Goal: Task Accomplishment & Management: Use online tool/utility

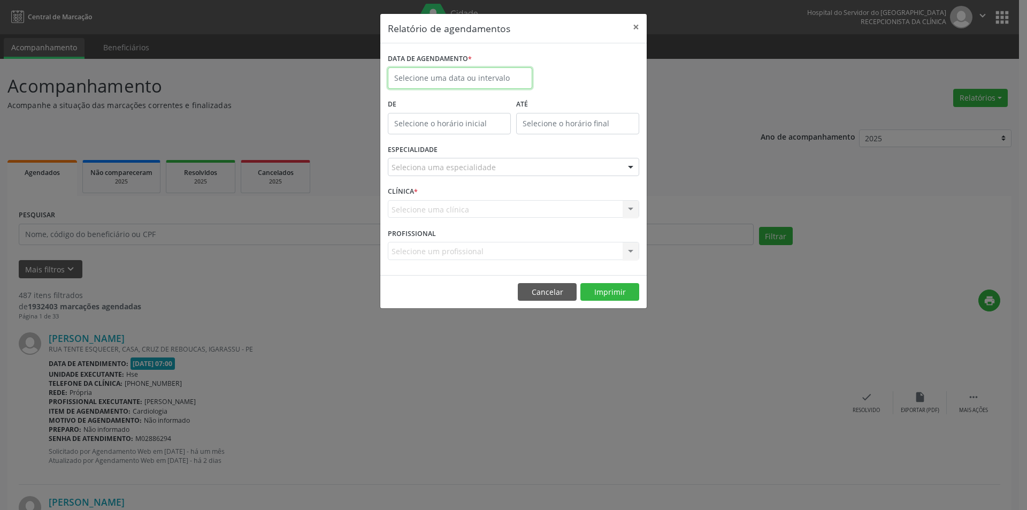
click at [438, 80] on body "Central de Marcação Hospital do Servidor do [GEOGRAPHIC_DATA] Recepcionista da …" at bounding box center [513, 255] width 1027 height 510
click at [422, 176] on span "13" at bounding box center [422, 176] width 21 height 21
type input "[DATE]"
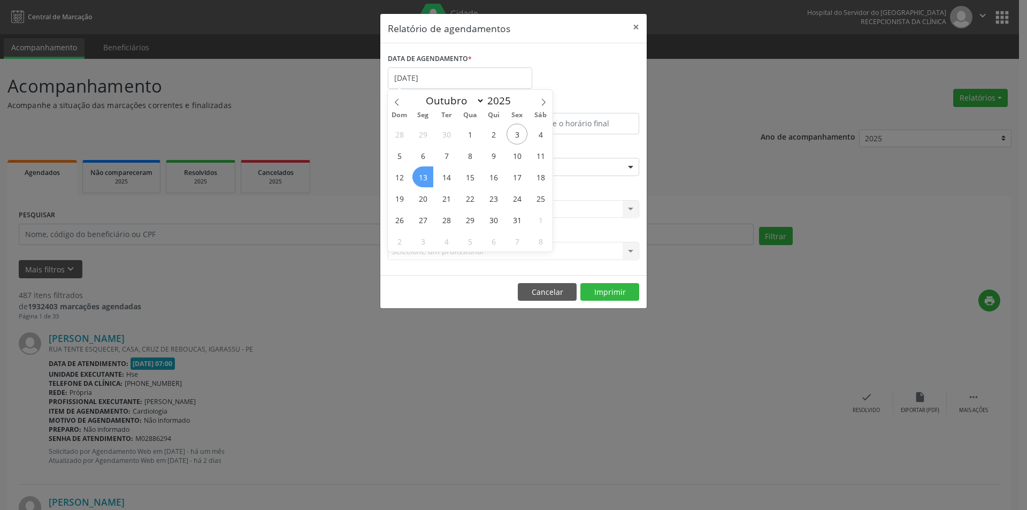
click at [422, 176] on span "13" at bounding box center [422, 176] width 21 height 21
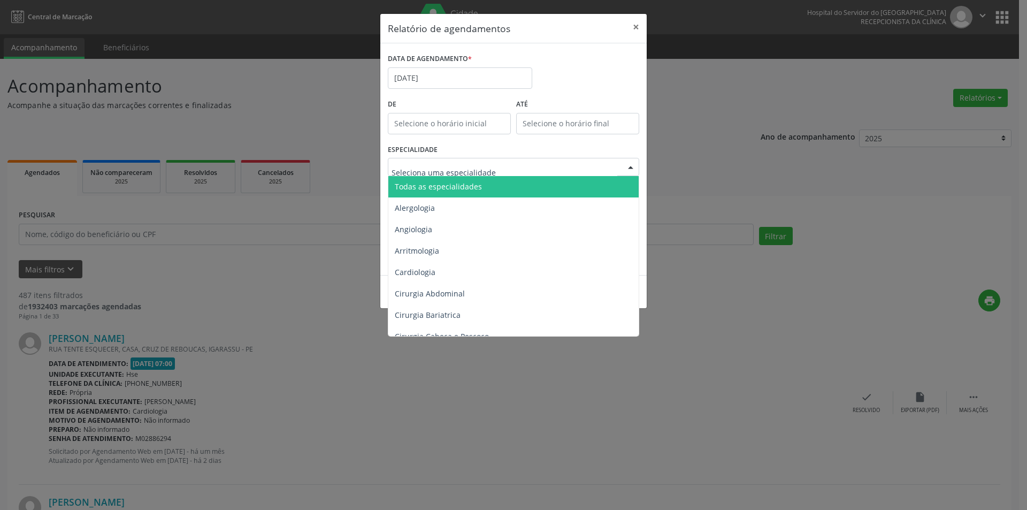
click at [461, 188] on span "Todas as especialidades" at bounding box center [438, 186] width 87 height 10
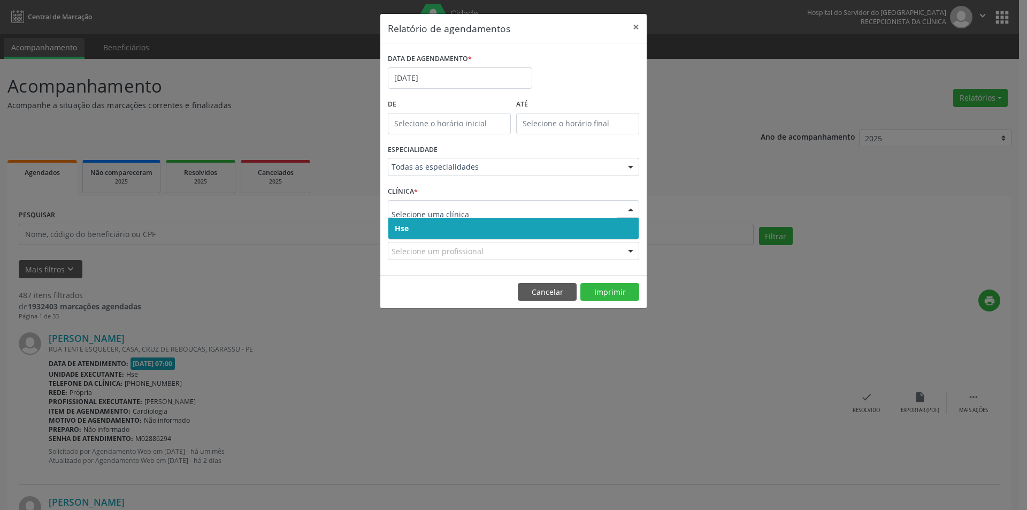
click at [431, 228] on span "Hse" at bounding box center [513, 228] width 250 height 21
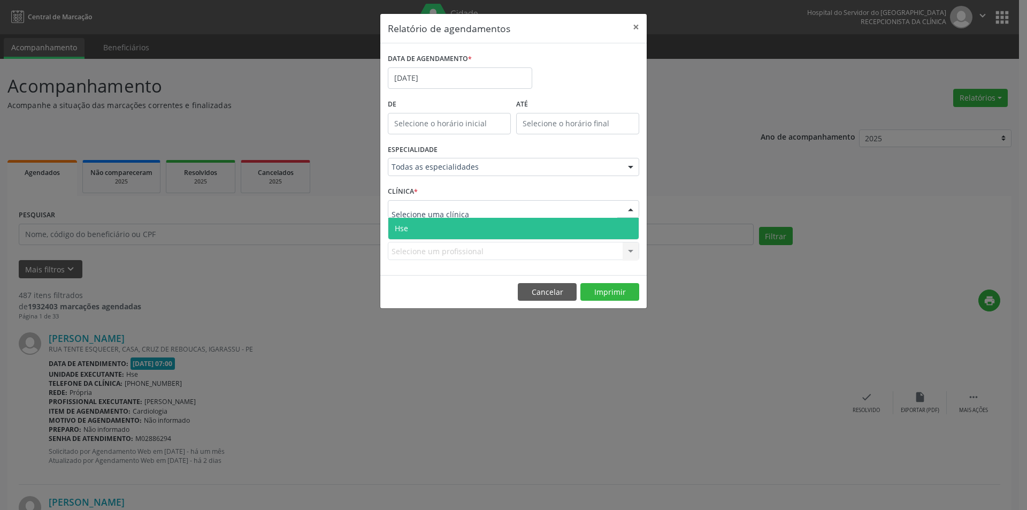
click at [427, 229] on span "Hse" at bounding box center [513, 228] width 250 height 21
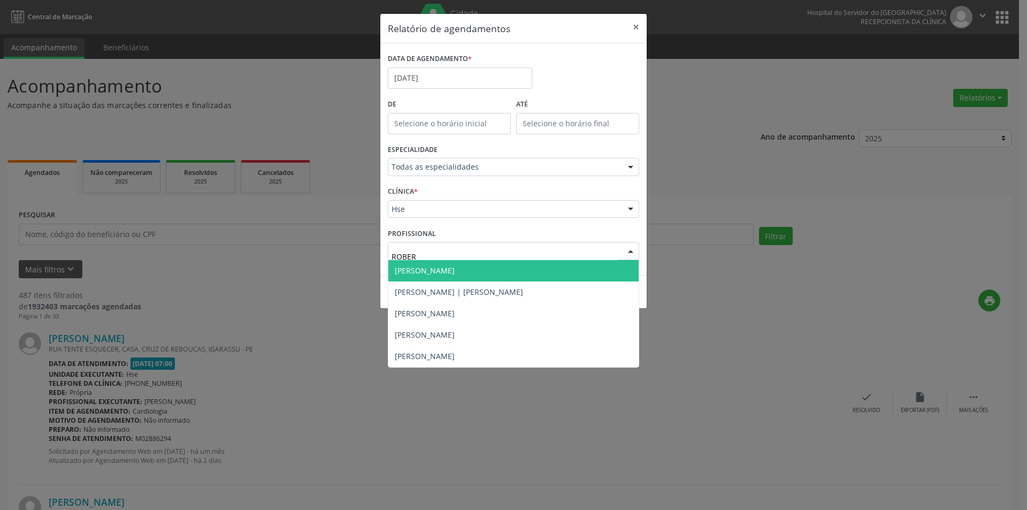
type input "[PERSON_NAME]"
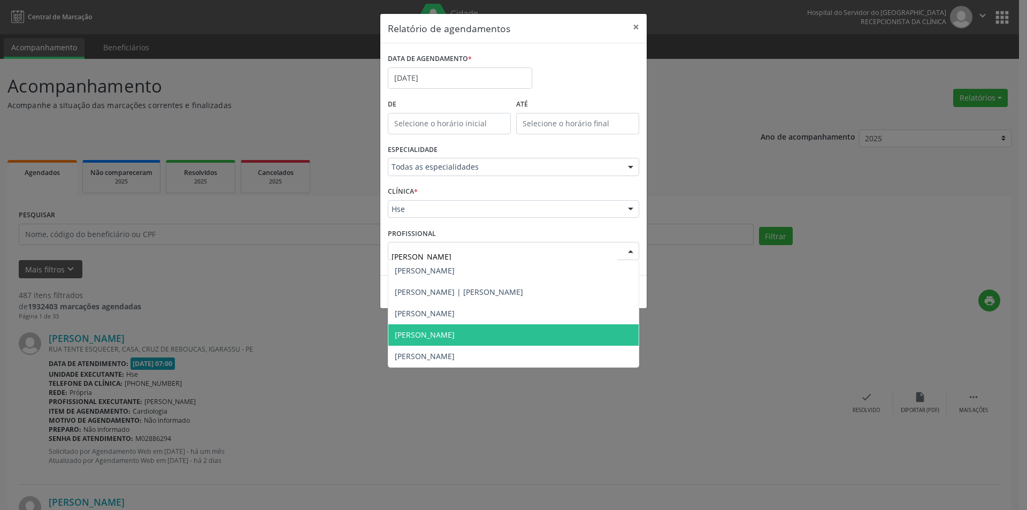
click at [452, 333] on span "[PERSON_NAME]" at bounding box center [425, 334] width 60 height 10
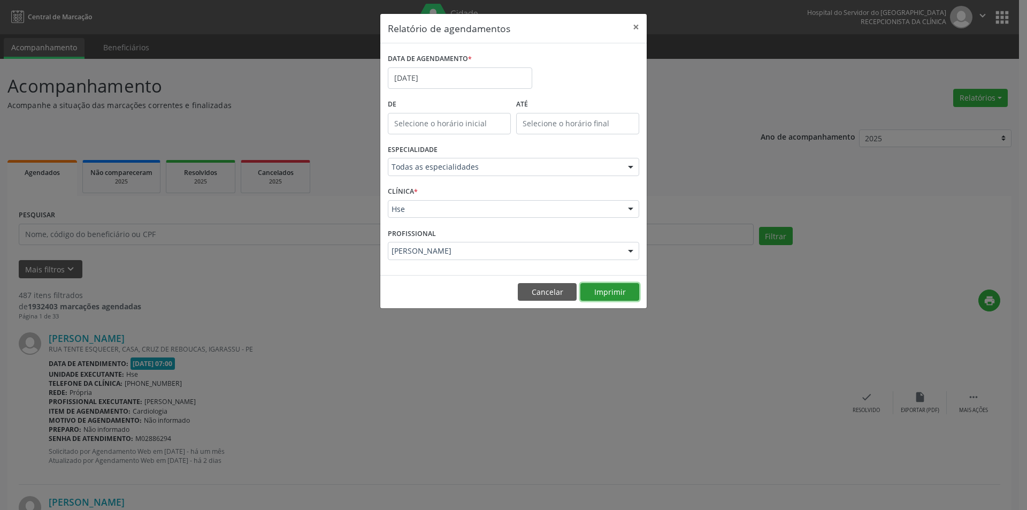
click at [616, 287] on button "Imprimir" at bounding box center [609, 292] width 59 height 18
click at [448, 71] on input "[DATE]" at bounding box center [460, 77] width 144 height 21
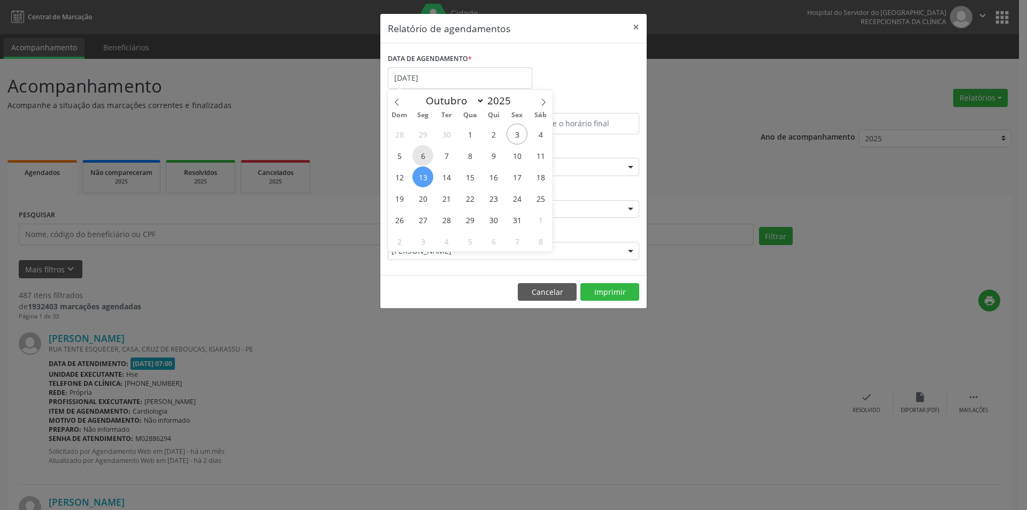
click at [426, 157] on span "6" at bounding box center [422, 155] width 21 height 21
type input "[DATE]"
click at [426, 157] on span "6" at bounding box center [422, 155] width 21 height 21
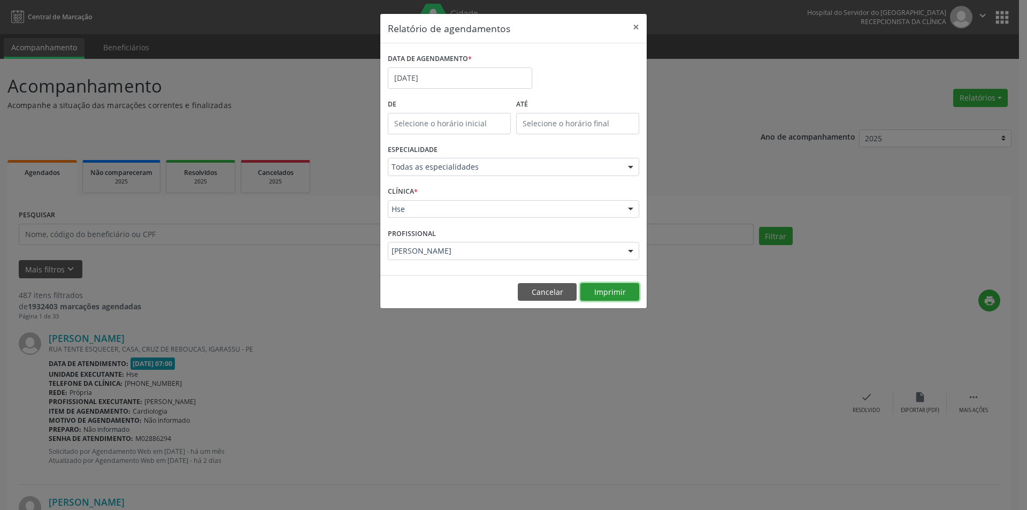
click at [601, 292] on button "Imprimir" at bounding box center [609, 292] width 59 height 18
click at [444, 82] on input "[DATE]" at bounding box center [460, 77] width 144 height 21
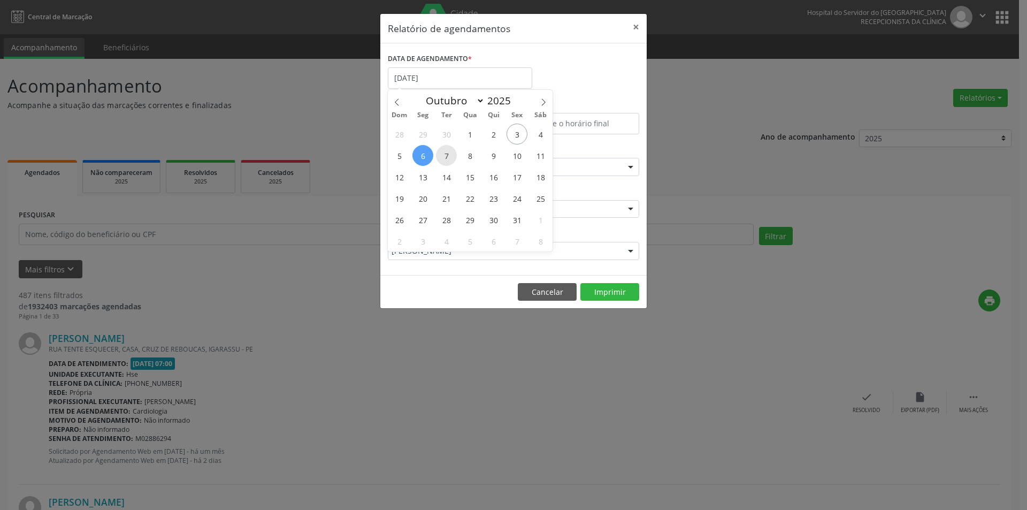
click at [444, 159] on span "7" at bounding box center [446, 155] width 21 height 21
type input "[DATE]"
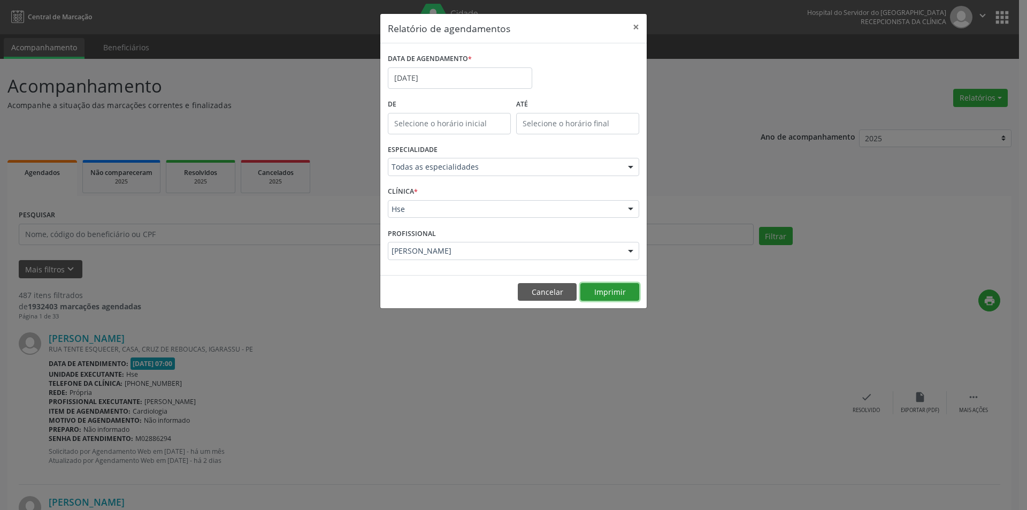
click at [597, 297] on button "Imprimir" at bounding box center [609, 292] width 59 height 18
click at [448, 80] on input "[DATE]" at bounding box center [460, 77] width 144 height 21
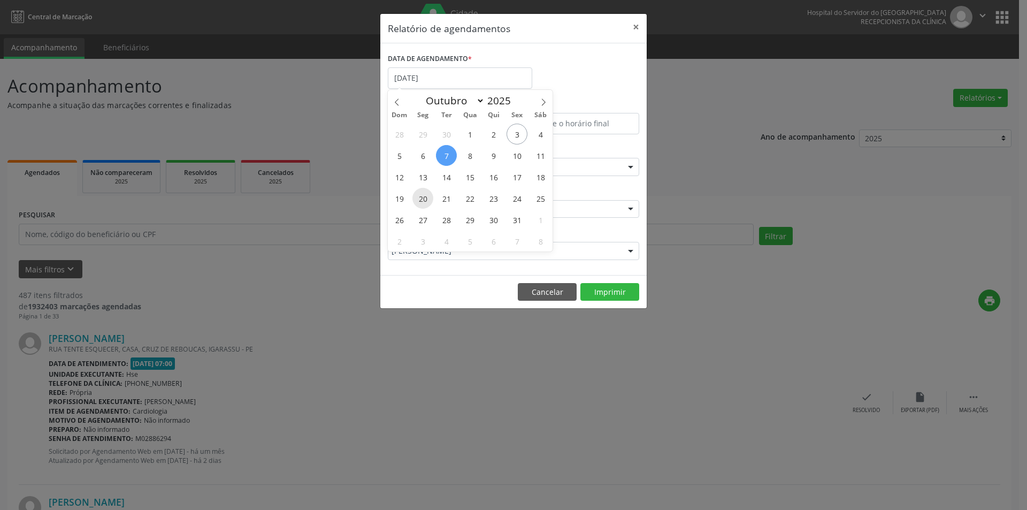
click at [428, 202] on span "20" at bounding box center [422, 198] width 21 height 21
type input "[DATE]"
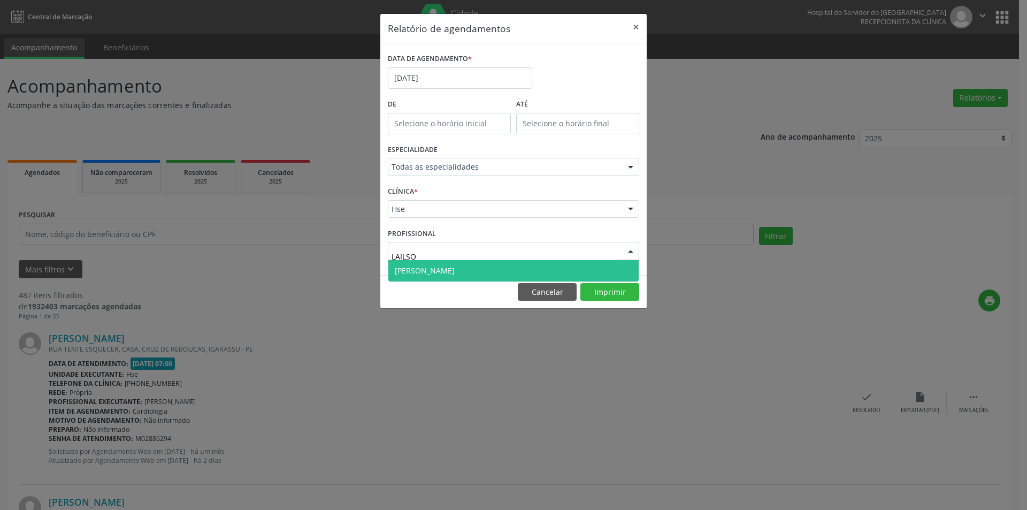
type input "LAILSON"
click at [454, 269] on span "[PERSON_NAME]" at bounding box center [425, 270] width 60 height 10
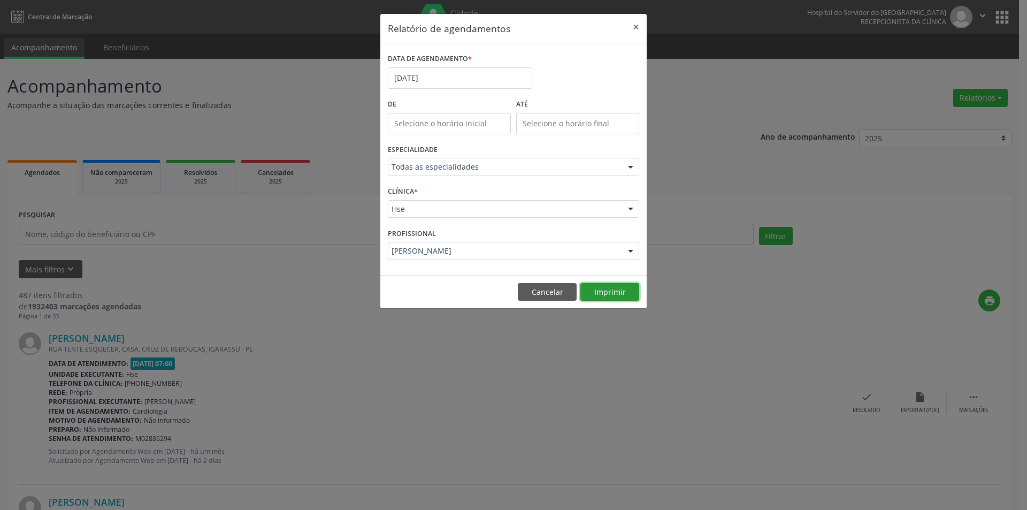
click at [596, 288] on button "Imprimir" at bounding box center [609, 292] width 59 height 18
click at [541, 292] on button "Cancelar" at bounding box center [547, 292] width 59 height 18
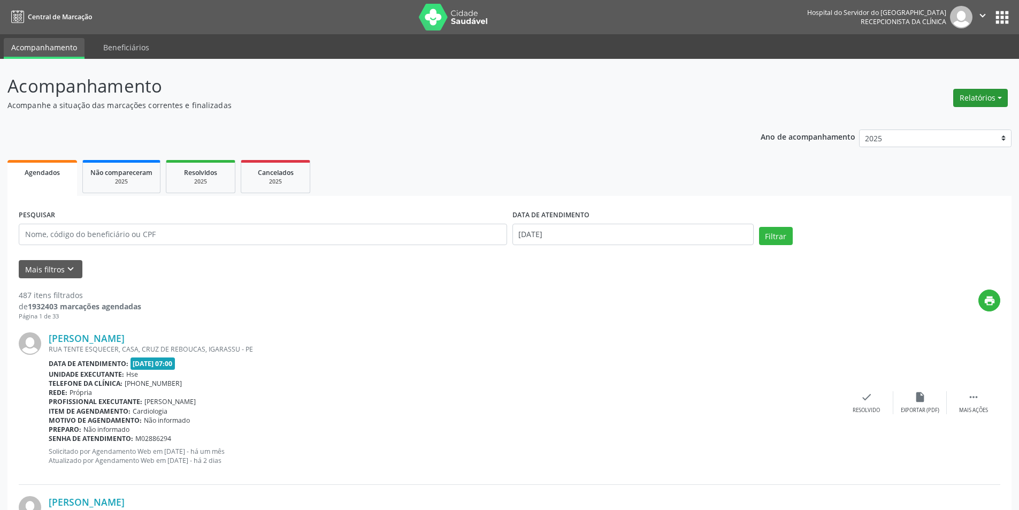
click at [968, 98] on button "Relatórios" at bounding box center [980, 98] width 55 height 18
click at [922, 121] on link "Agendamentos" at bounding box center [950, 120] width 115 height 15
select select "9"
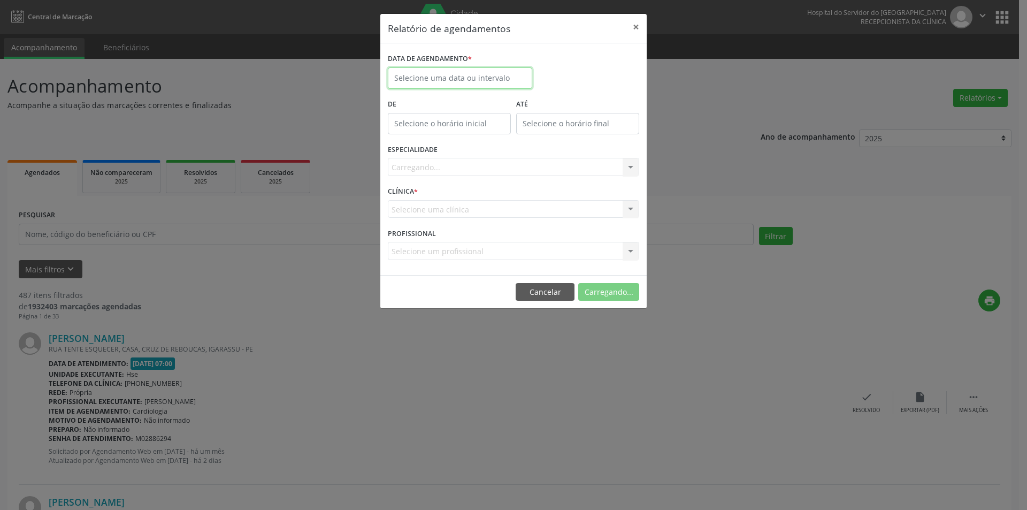
click at [485, 87] on body "Central de Marcação Hospital do Servidor do [GEOGRAPHIC_DATA] Recepcionista da …" at bounding box center [513, 255] width 1027 height 510
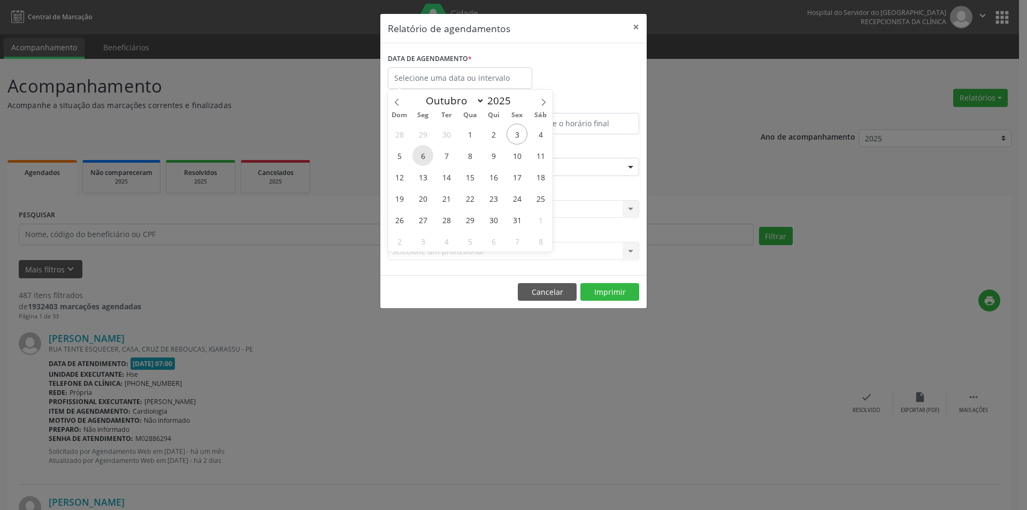
click at [424, 160] on span "6" at bounding box center [422, 155] width 21 height 21
type input "[DATE]"
click at [426, 157] on span "6" at bounding box center [422, 155] width 21 height 21
click at [426, 157] on label "ESPECIALIDADE" at bounding box center [413, 150] width 50 height 17
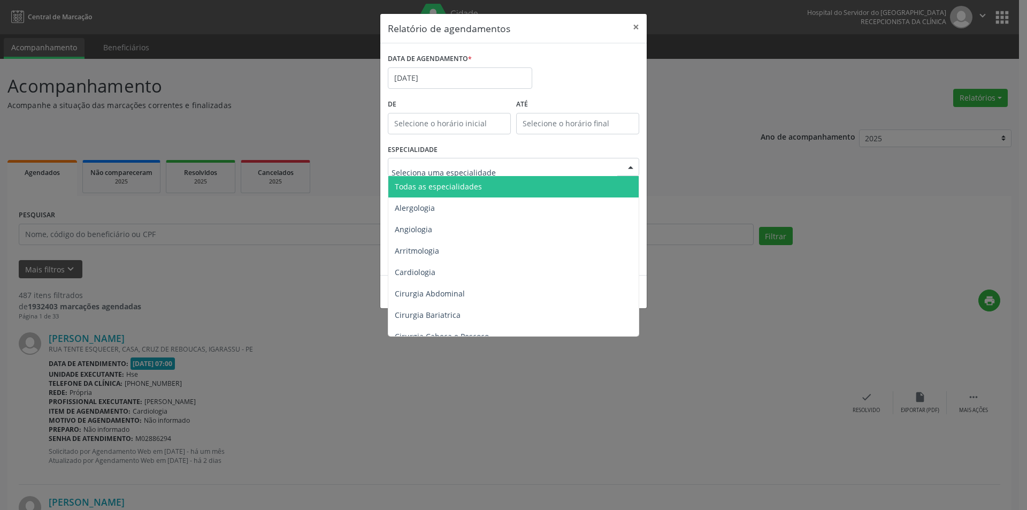
click at [480, 187] on span "Todas as especialidades" at bounding box center [514, 186] width 252 height 21
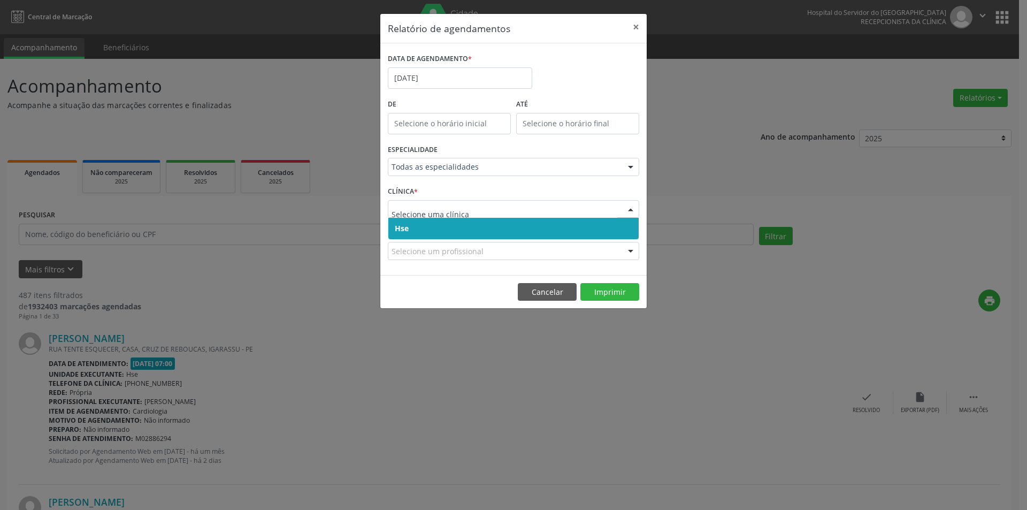
click at [462, 227] on span "Hse" at bounding box center [513, 228] width 250 height 21
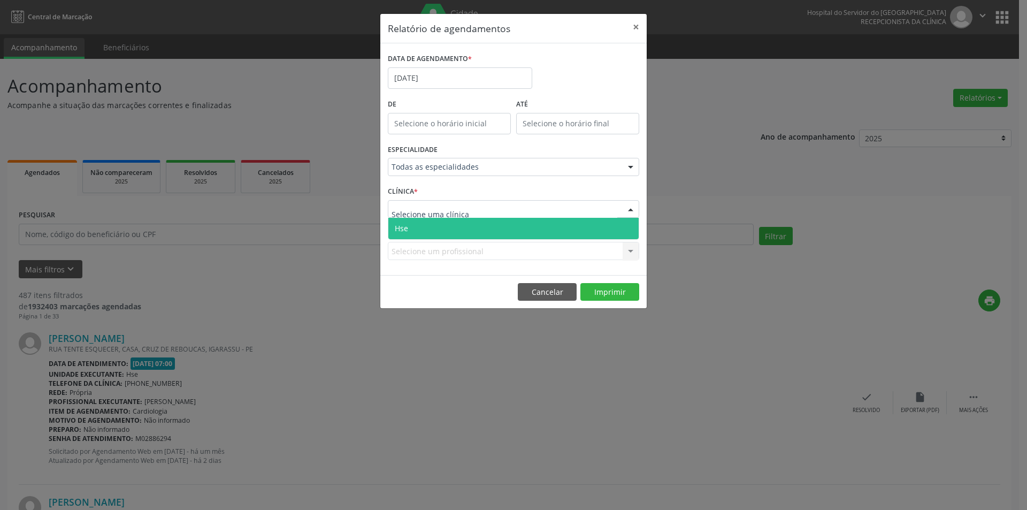
drag, startPoint x: 459, startPoint y: 224, endPoint x: 497, endPoint y: 297, distance: 82.8
click at [459, 224] on span "Hse" at bounding box center [513, 228] width 250 height 21
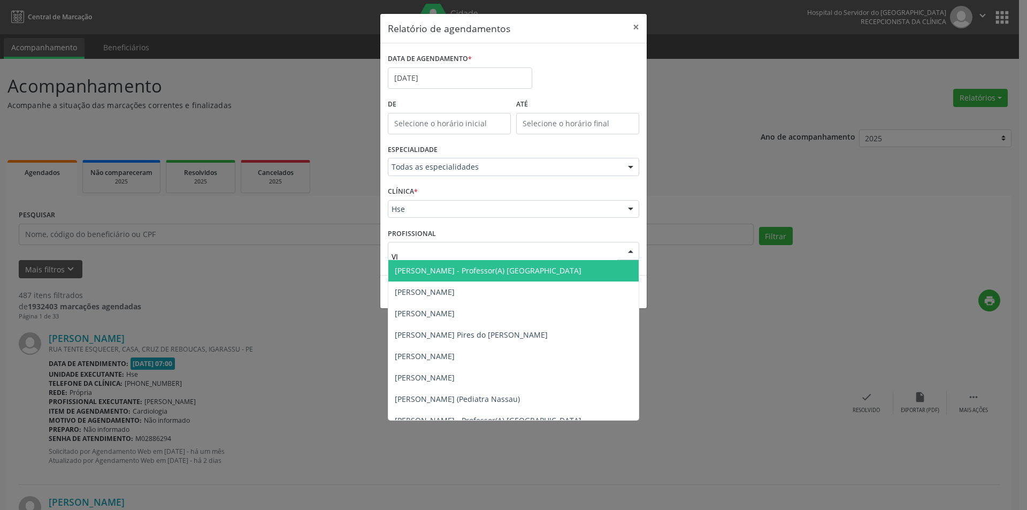
type input "VIC"
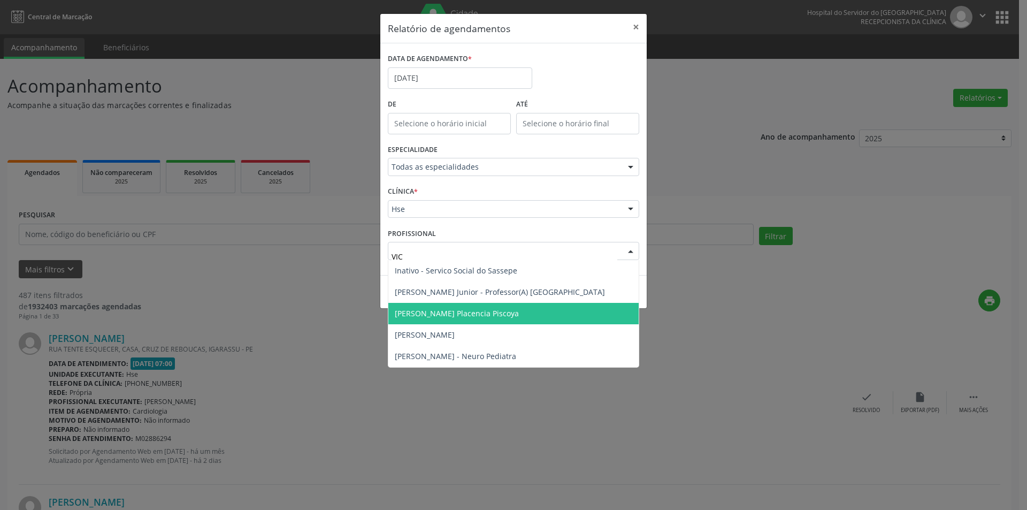
click at [505, 315] on span "[PERSON_NAME] Placencia Piscoya" at bounding box center [457, 313] width 124 height 10
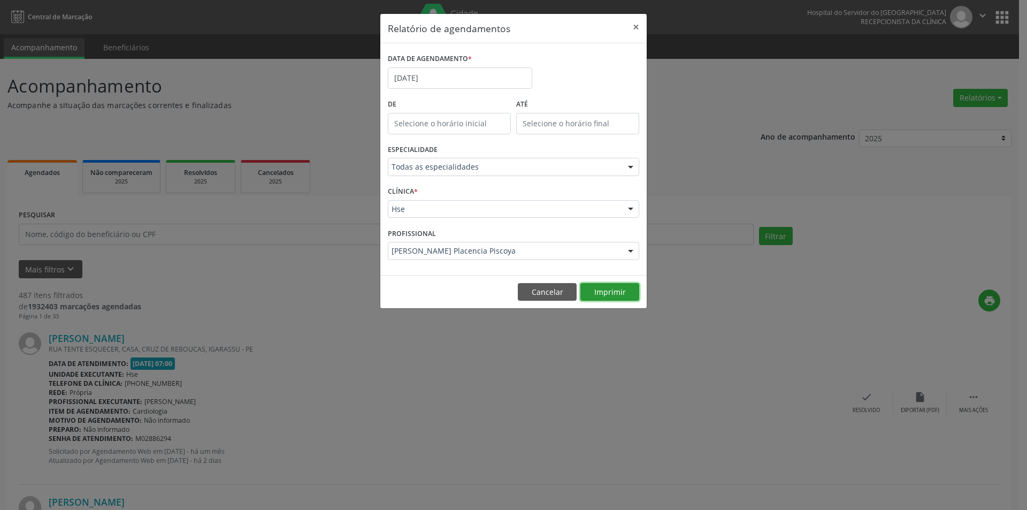
click at [605, 294] on button "Imprimir" at bounding box center [609, 292] width 59 height 18
